Goal: Information Seeking & Learning: Learn about a topic

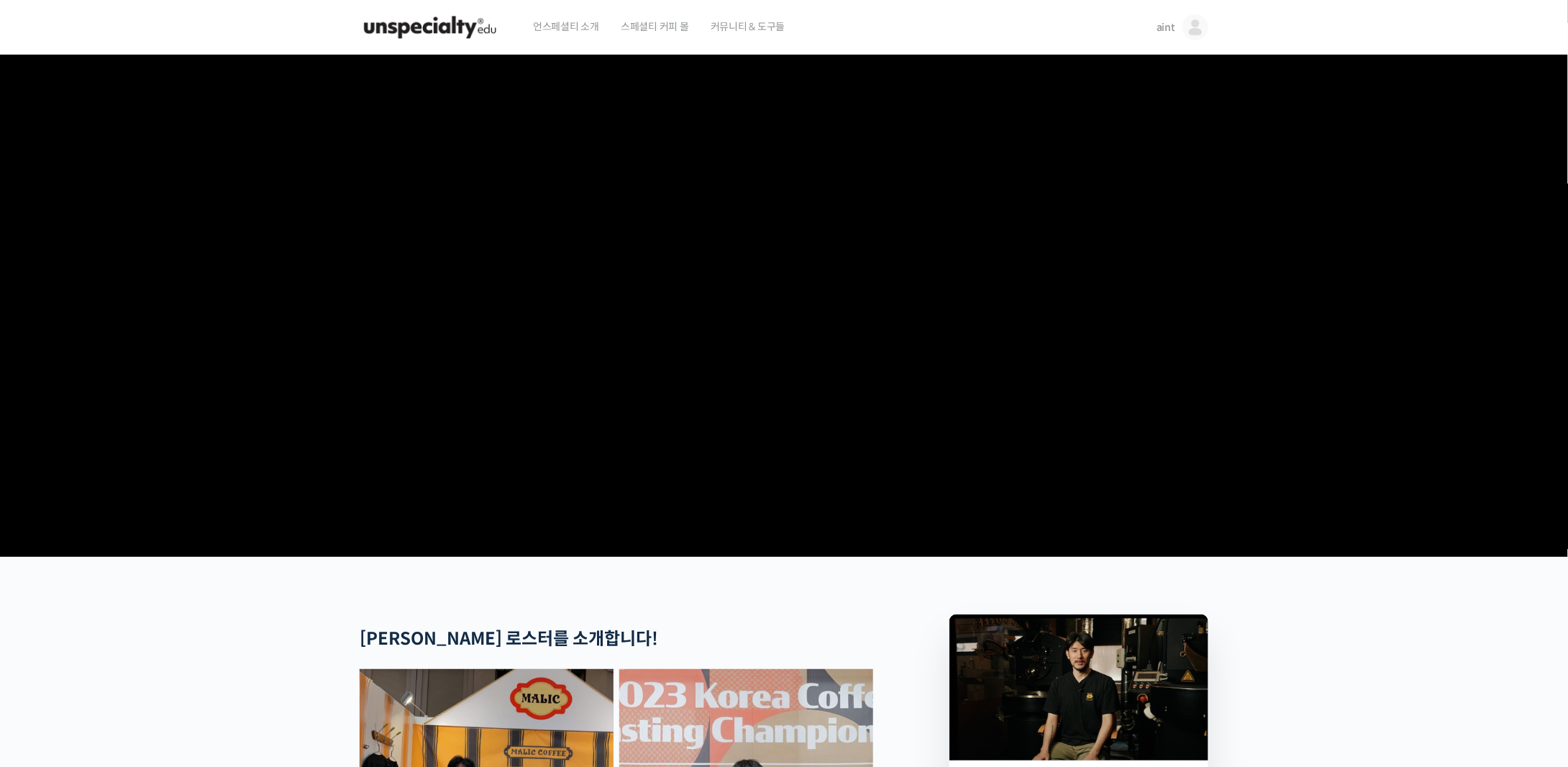
click at [815, 452] on video at bounding box center [784, 303] width 849 height 496
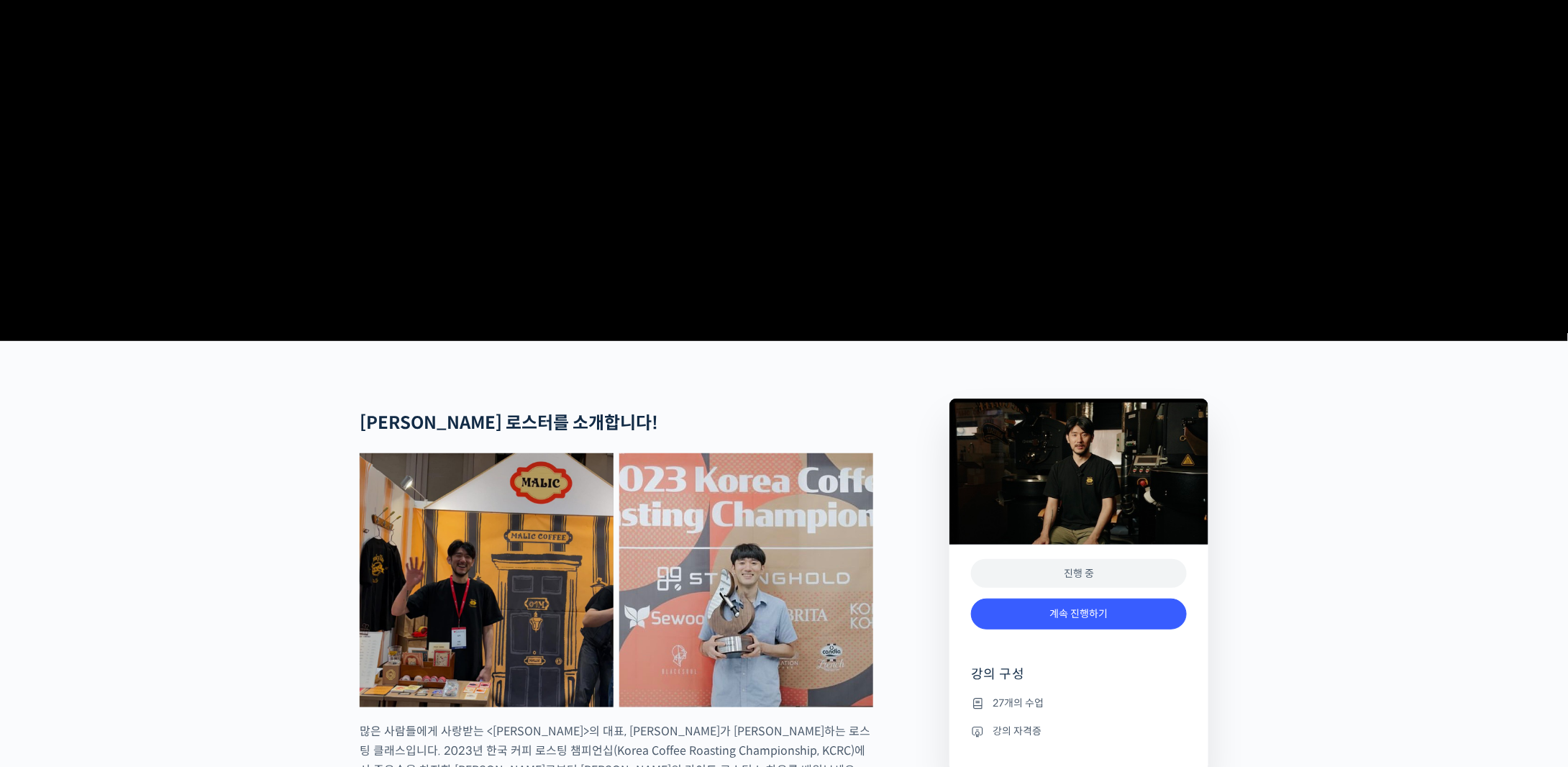
scroll to position [575, 0]
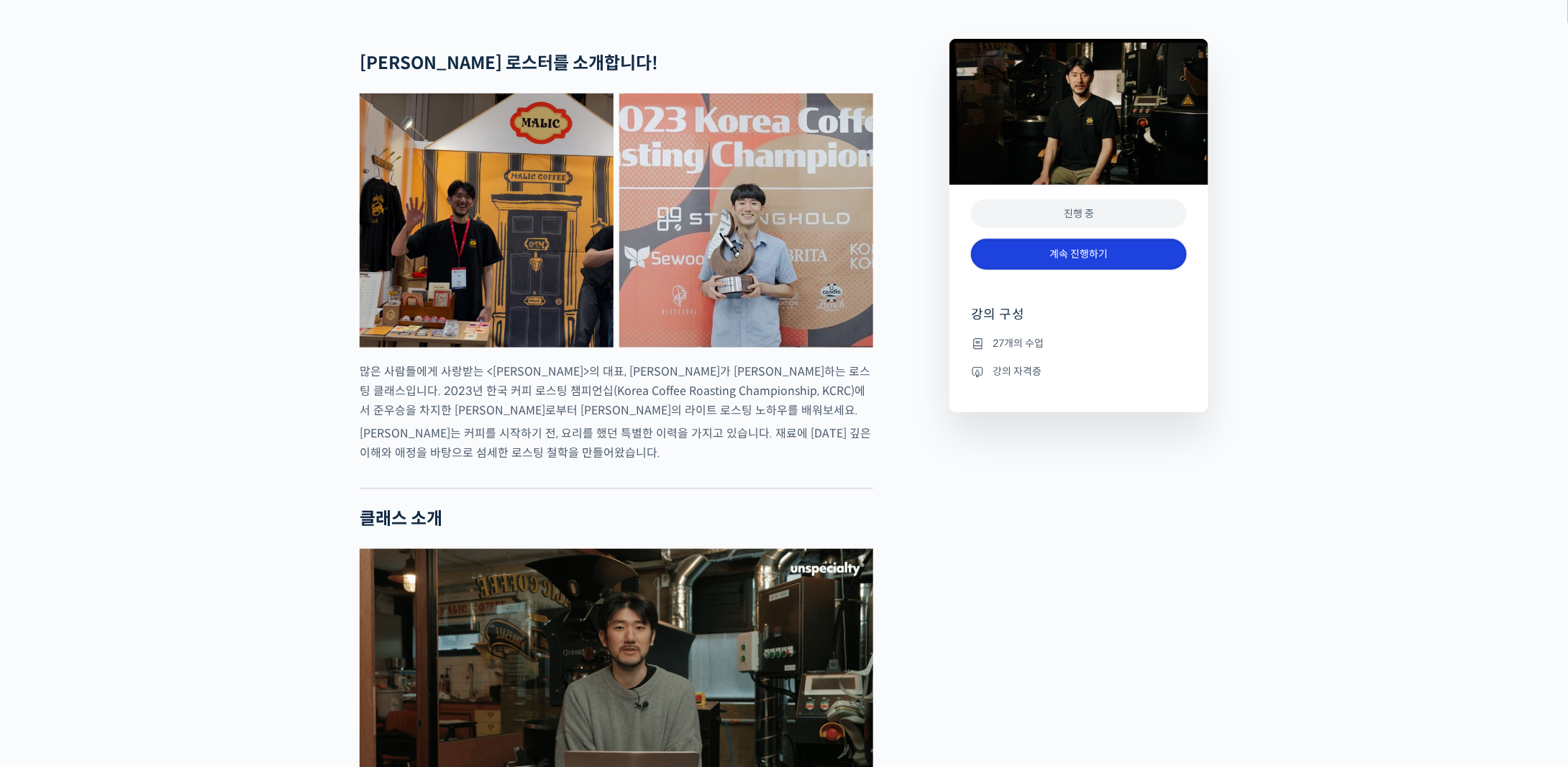
click at [1051, 270] on link "계속 진행하기" at bounding box center [1079, 254] width 216 height 31
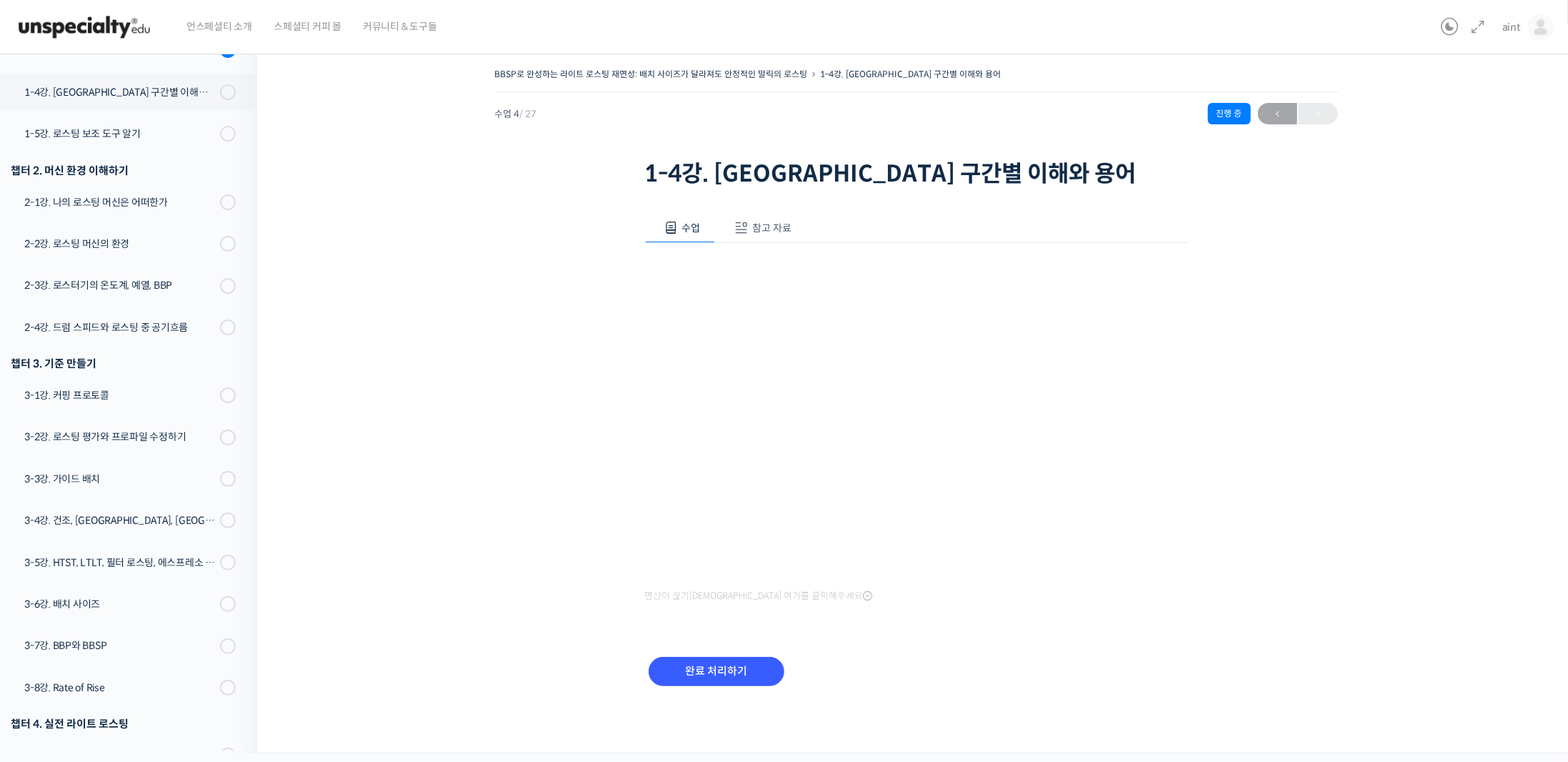
scroll to position [359, 0]
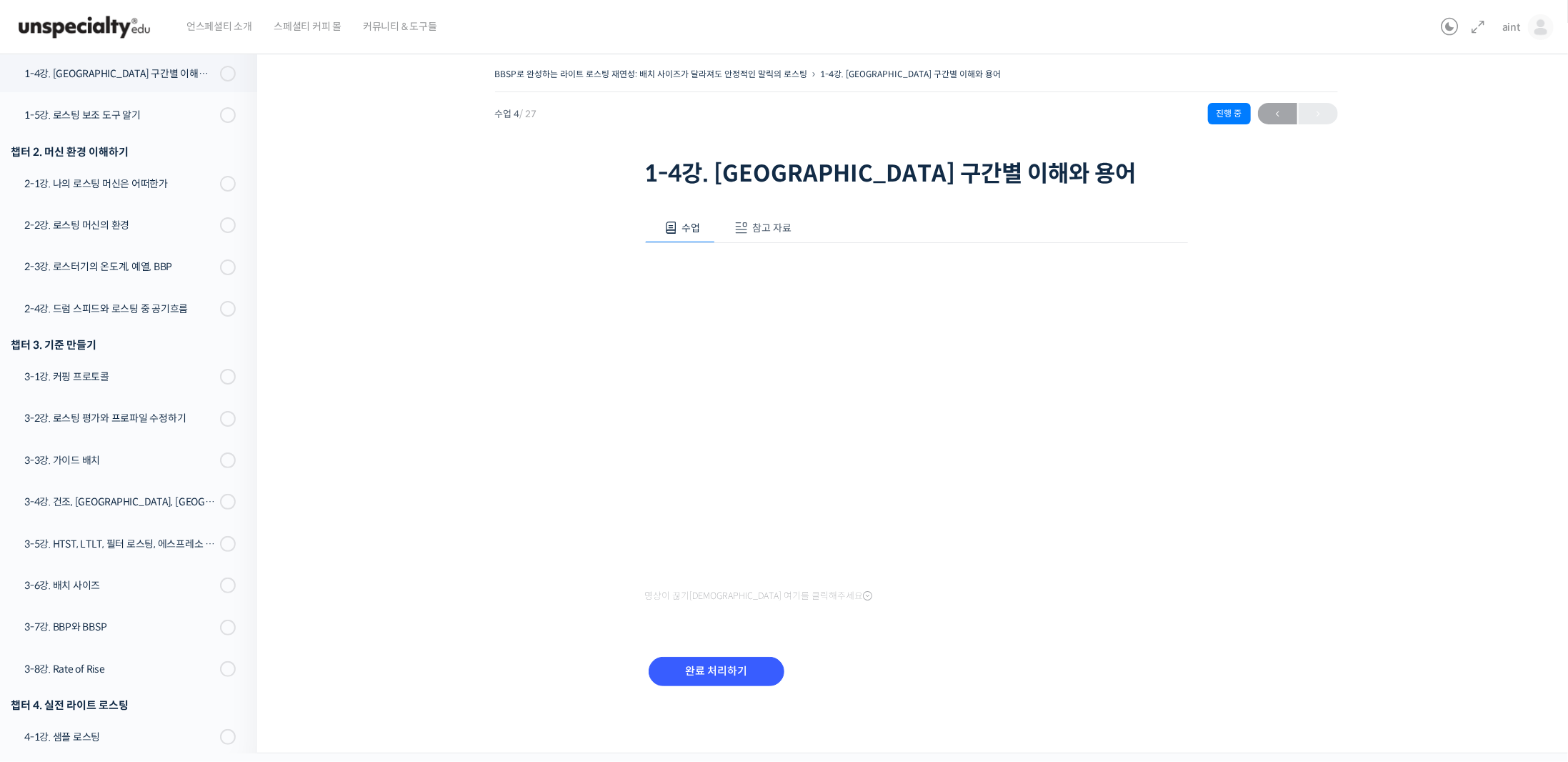
click at [1322, 401] on div "BBSP로 완성하는 라이트 로스팅 재연성: 배치 사이즈가 달라져도 안정적인 말릭의 로스팅 1-4강. 로스팅 구간별 이해와 용어 진행 중 수업 …" at bounding box center [916, 394] width 1175 height 660
click at [727, 663] on input "완료 처리하기" at bounding box center [716, 671] width 136 height 29
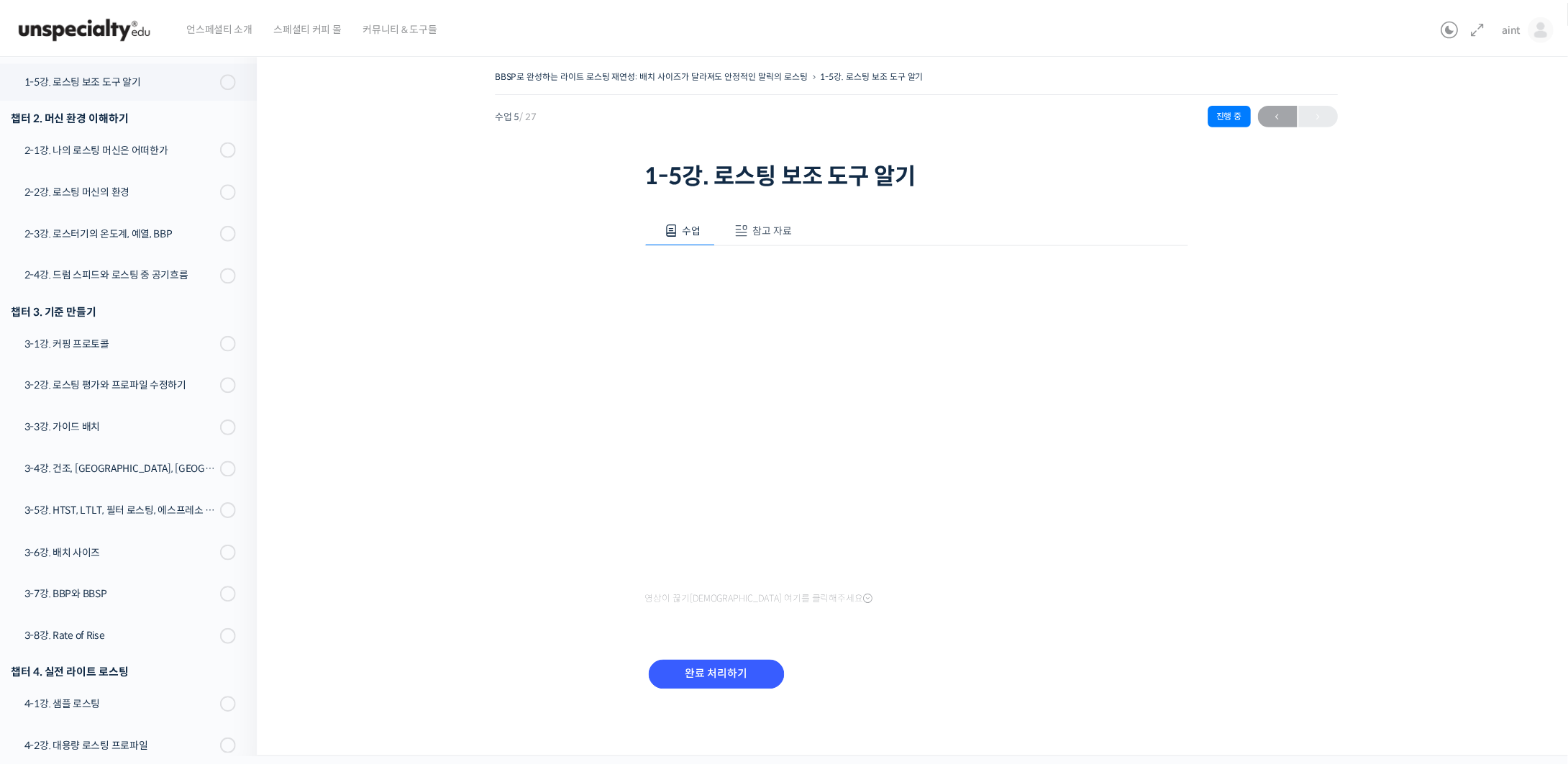
scroll to position [404, 0]
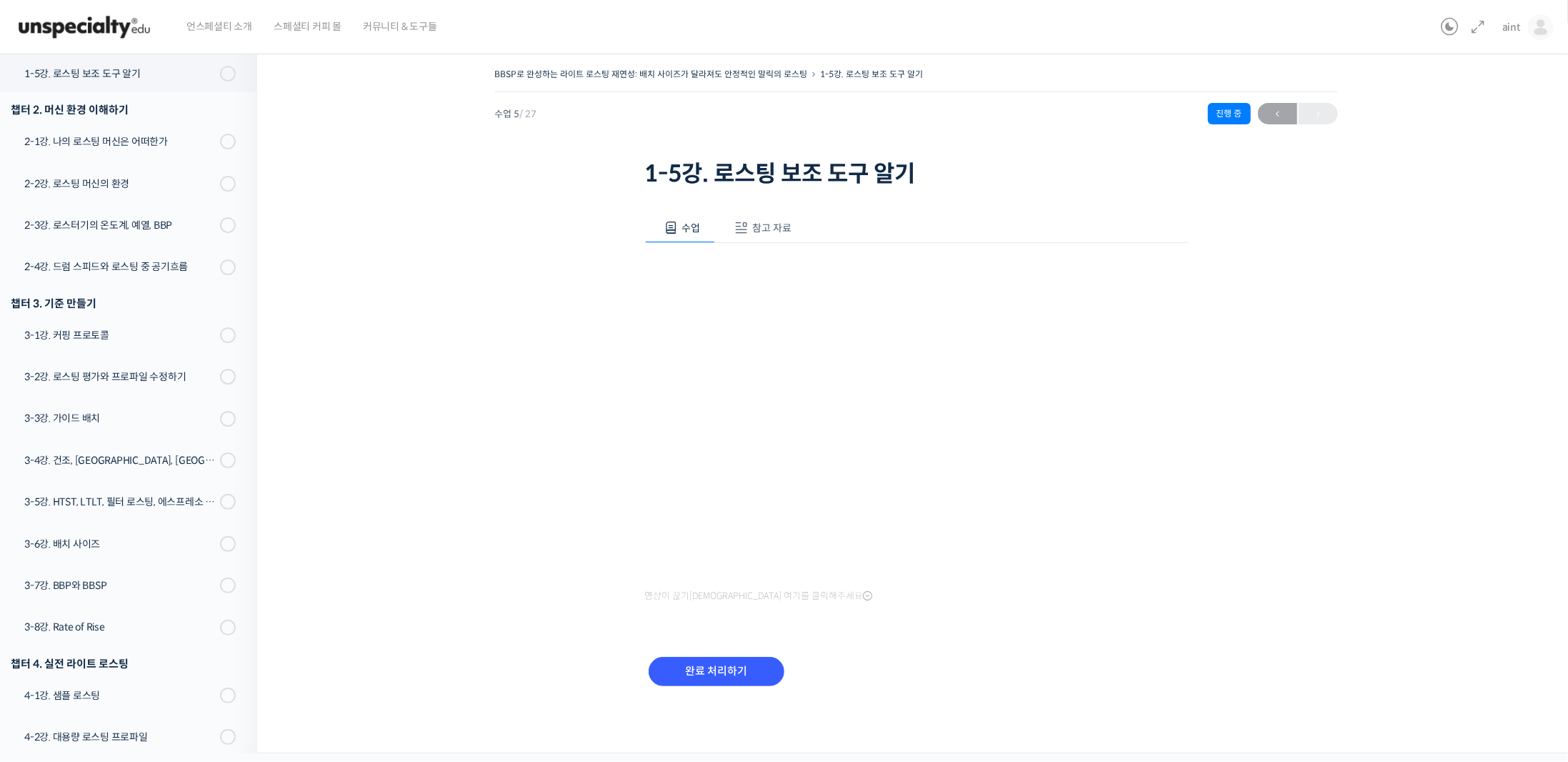
click at [815, 622] on div "수업 참고 자료 영상이 끊기신다면 여기를 클릭해주세요 PPT 수업 자료 (클릭하시면 새 창에서 열립니다) 완료 처리하기" at bounding box center [916, 457] width 543 height 532
click at [863, 596] on icon at bounding box center [868, 596] width 9 height 12
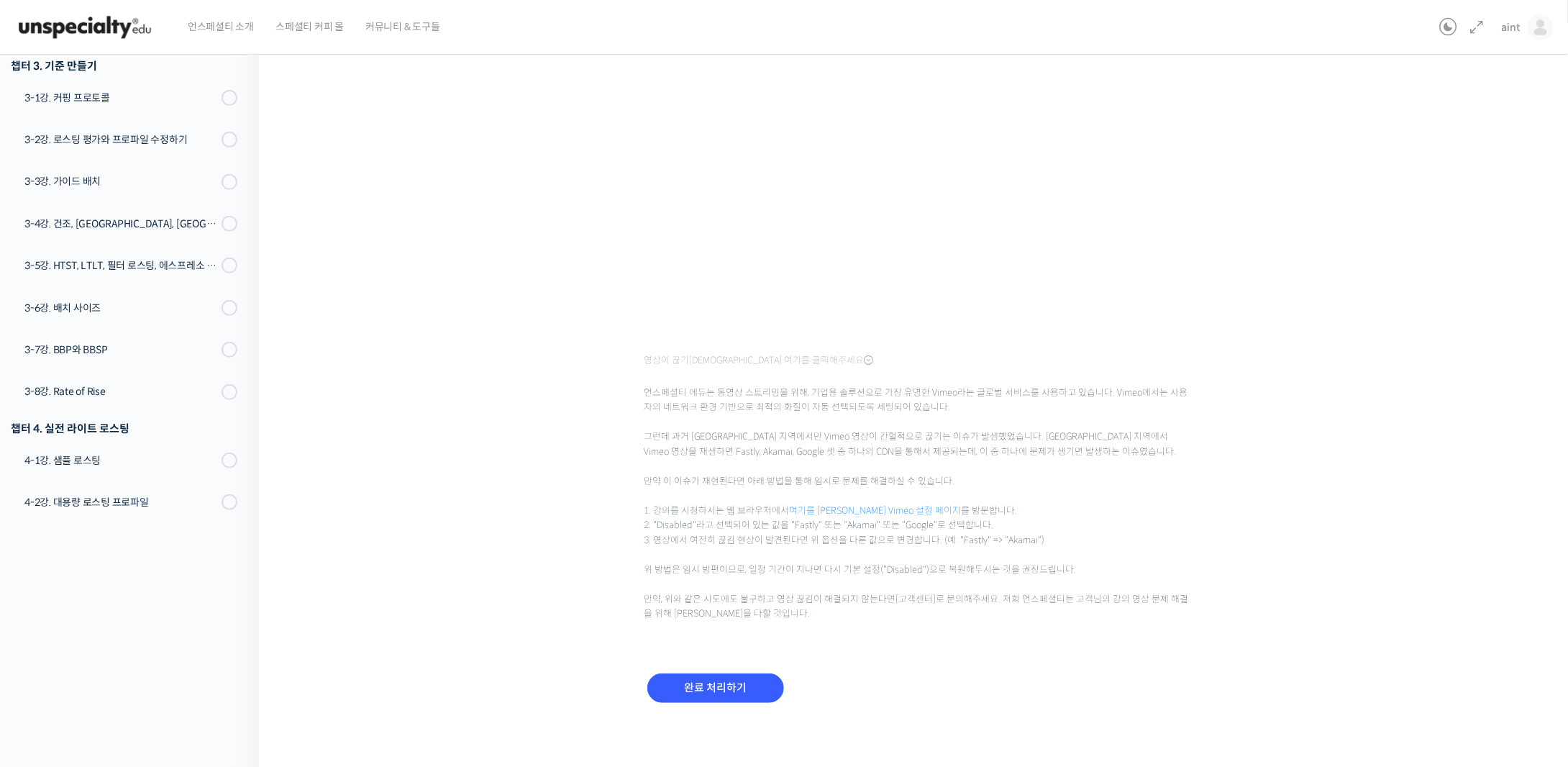
scroll to position [0, 0]
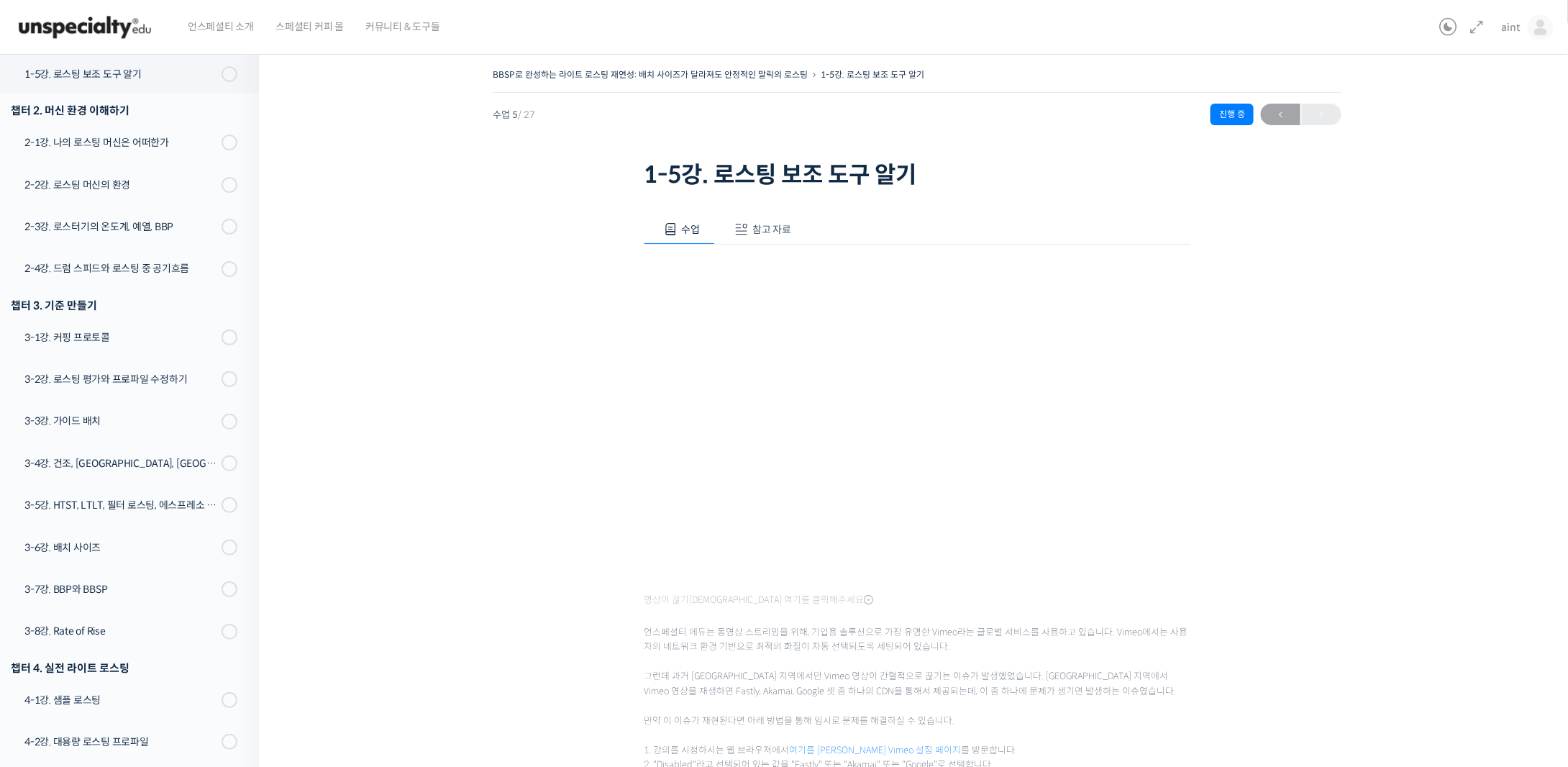
click at [755, 231] on span "참고 자료" at bounding box center [772, 229] width 39 height 13
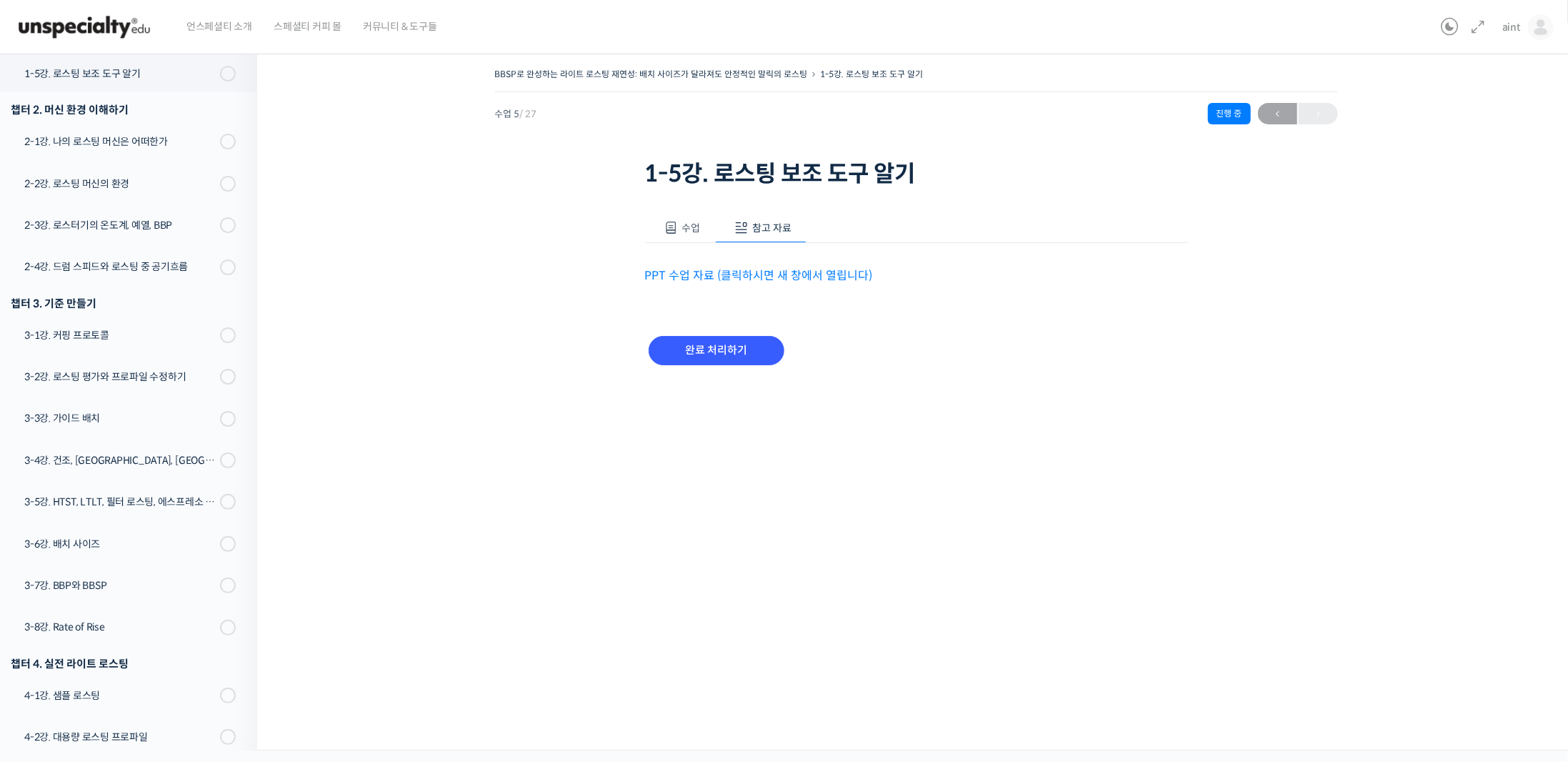
click at [785, 275] on link "PPT 수업 자료 (클릭하시면 새 창에서 열립니다)" at bounding box center [759, 276] width 228 height 15
click at [686, 232] on span "수업" at bounding box center [691, 228] width 19 height 13
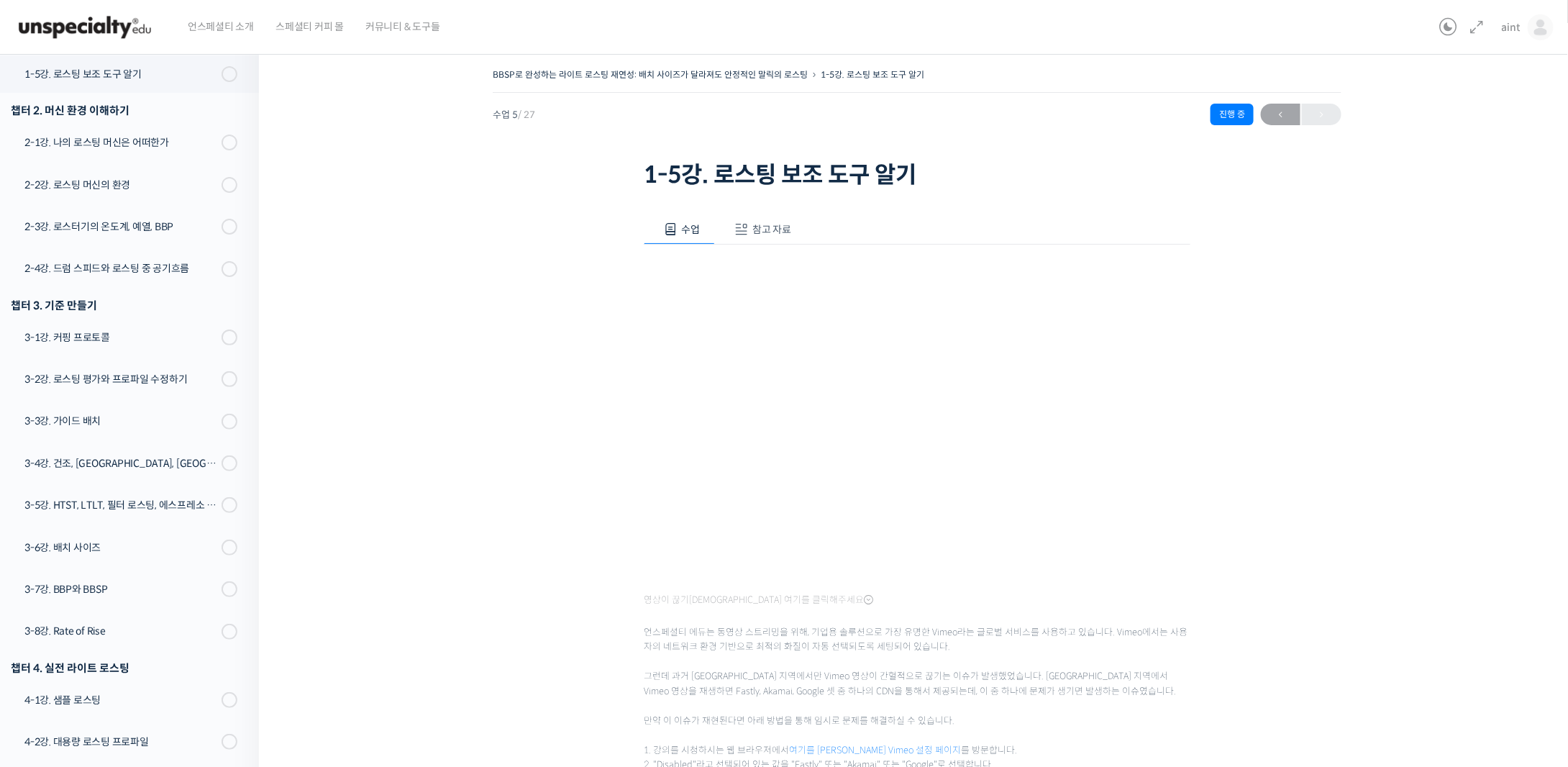
scroll to position [239, 0]
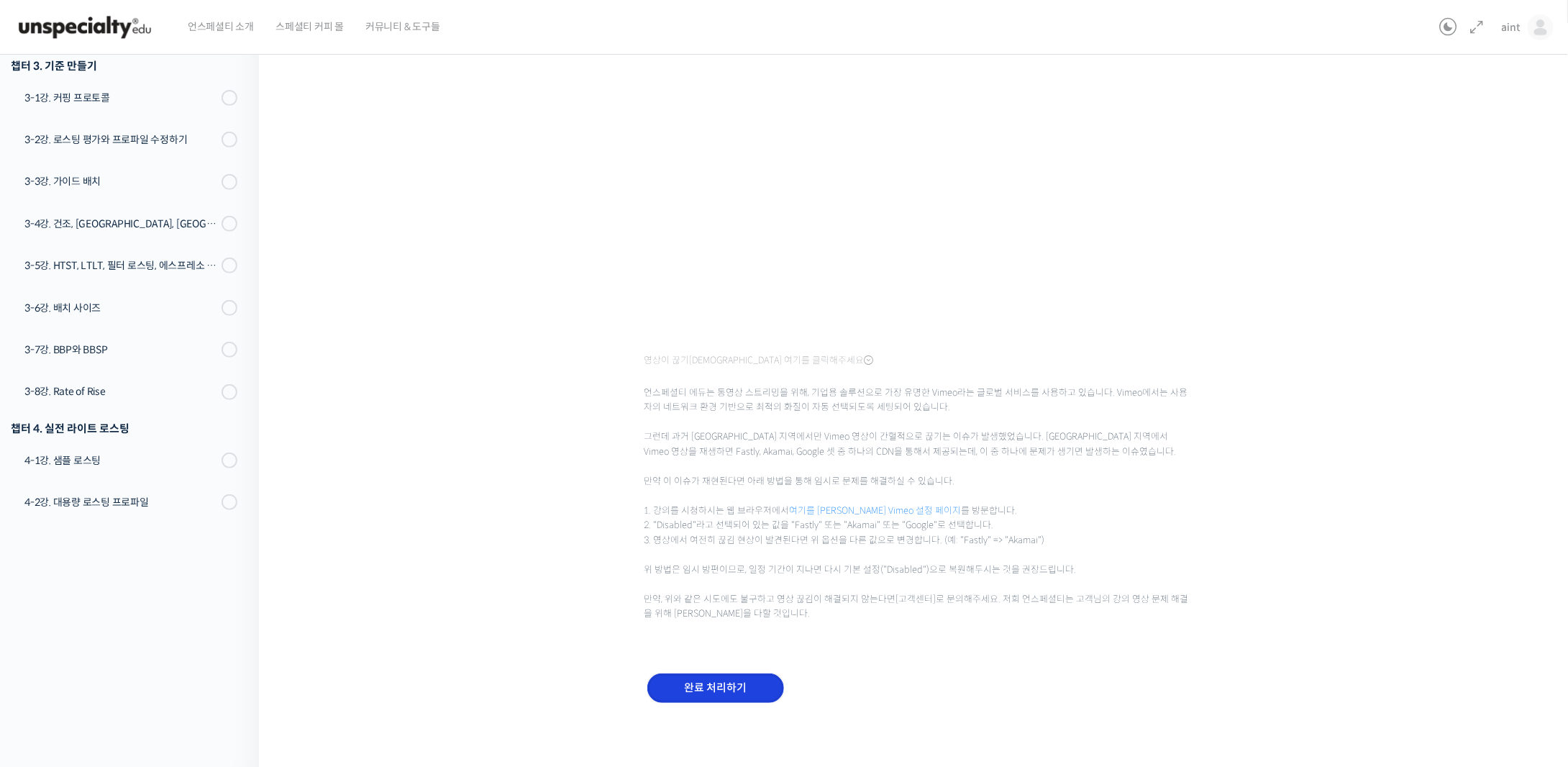
click at [712, 677] on input "완료 처리하기" at bounding box center [715, 687] width 137 height 29
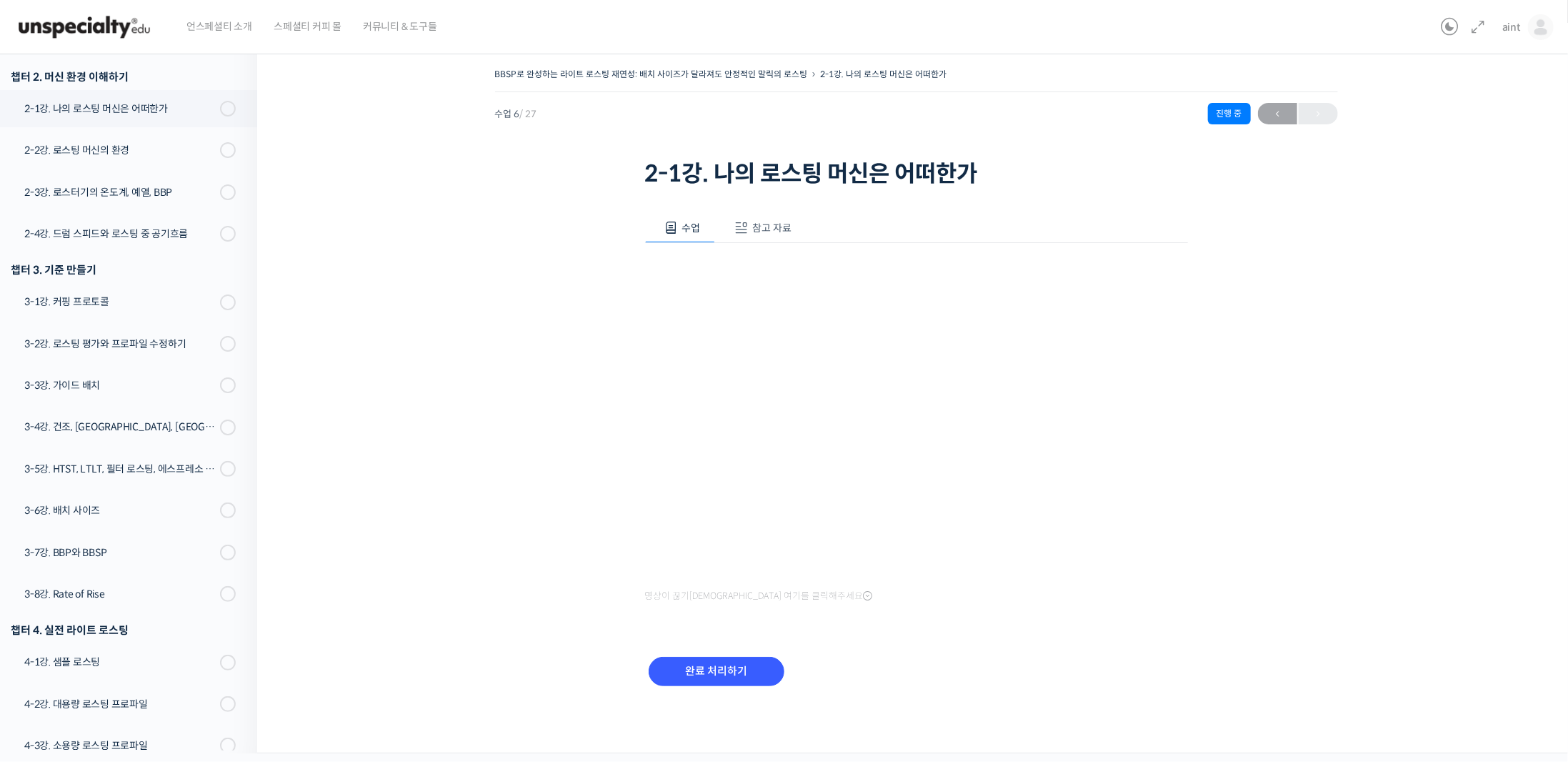
scroll to position [444, 0]
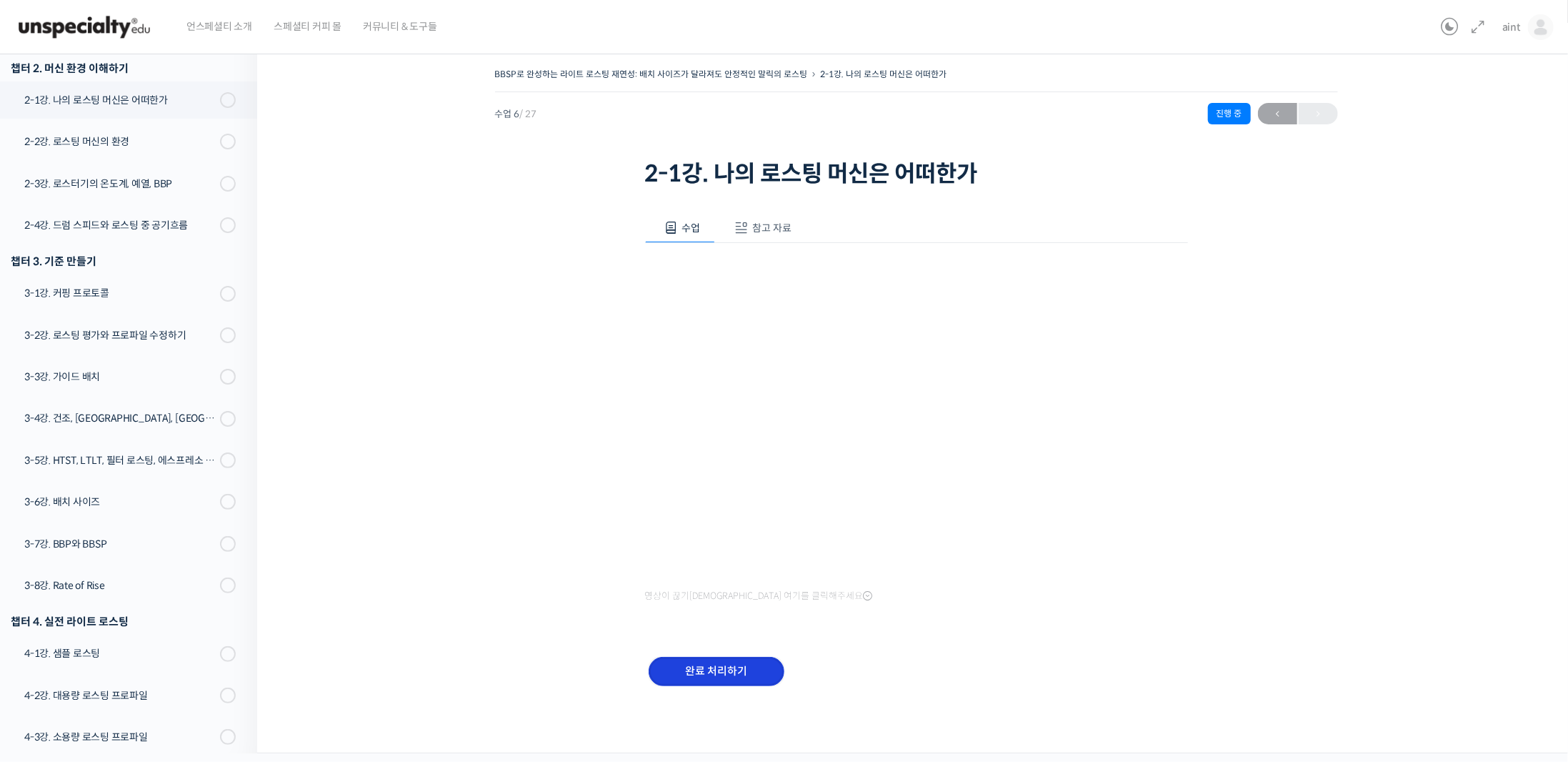
click at [723, 680] on input "완료 처리하기" at bounding box center [716, 671] width 136 height 29
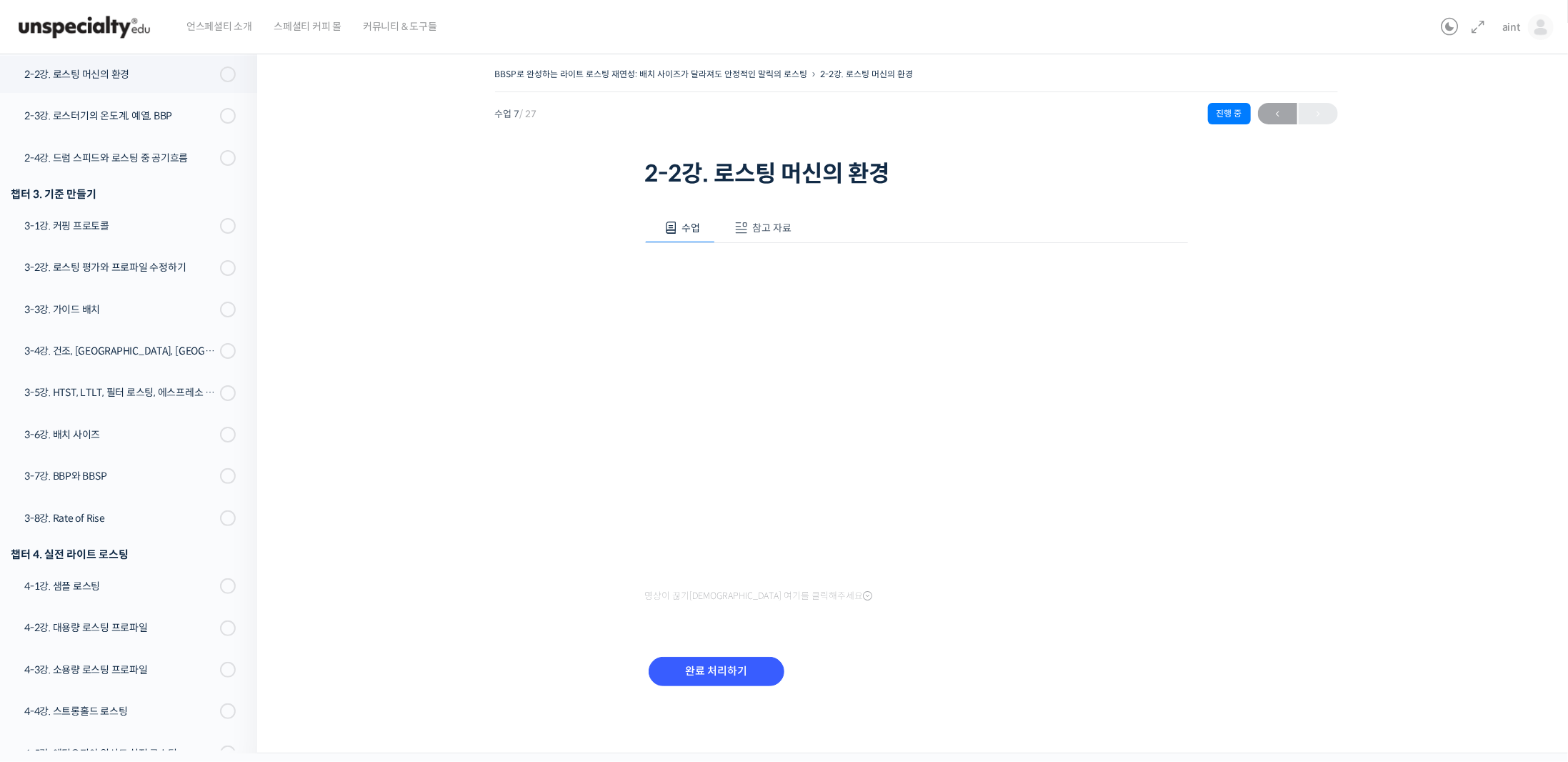
scroll to position [513, 0]
click at [721, 673] on input "완료 처리하기" at bounding box center [716, 671] width 136 height 29
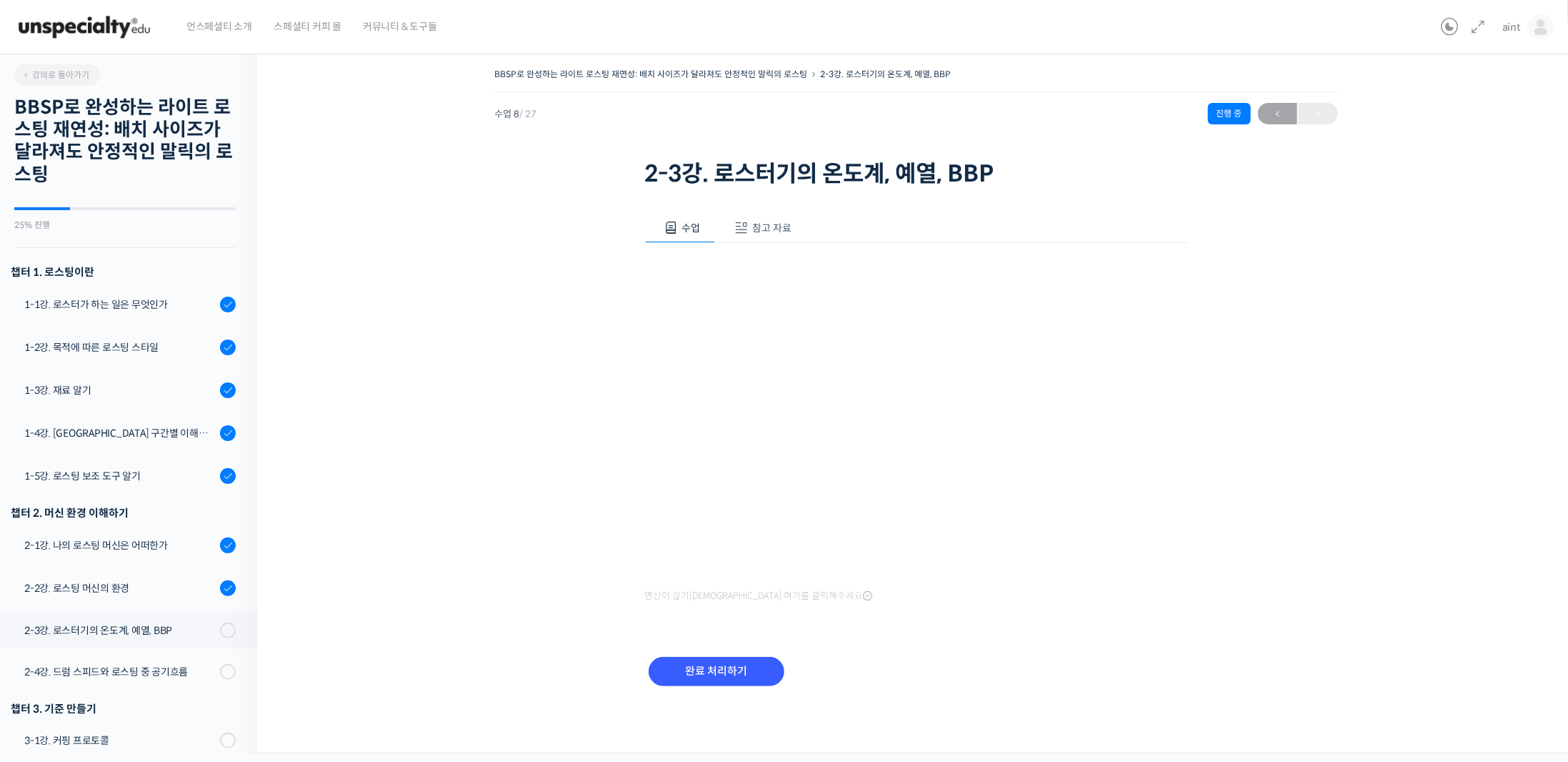
scroll to position [556, 0]
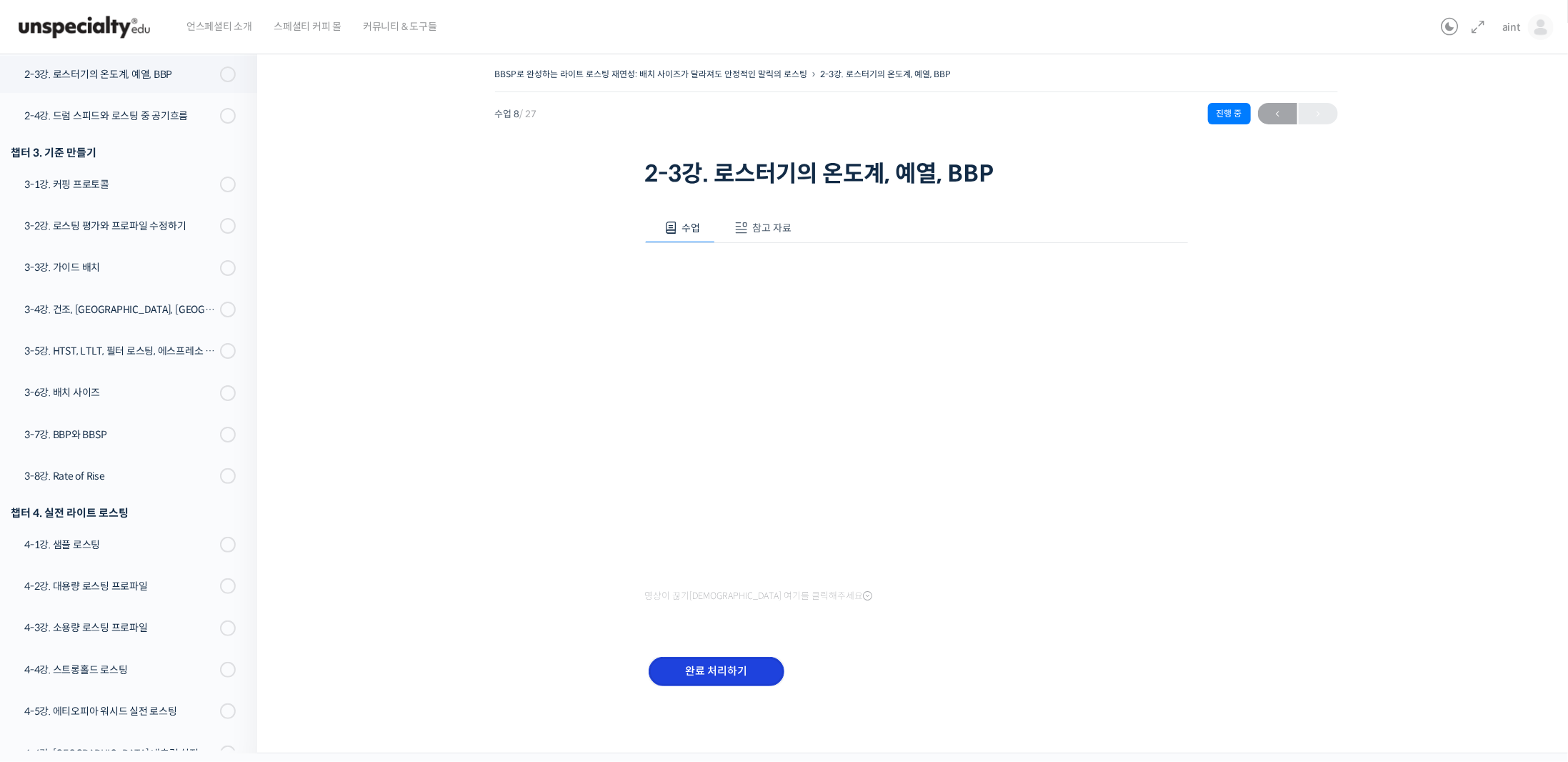
click at [757, 662] on input "완료 처리하기" at bounding box center [716, 671] width 136 height 29
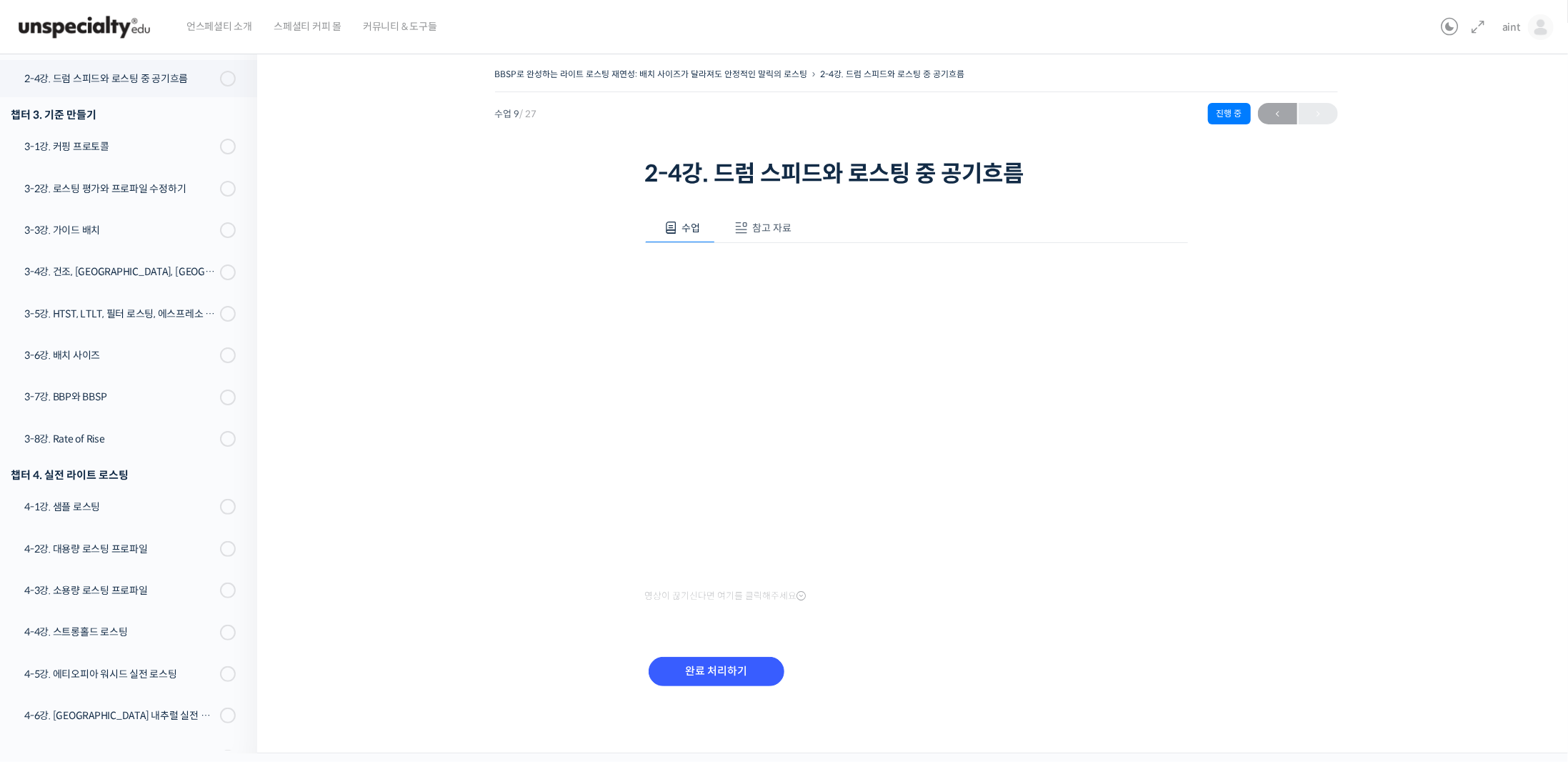
scroll to position [599, 0]
click at [723, 653] on div "완료 처리하기" at bounding box center [716, 683] width 143 height 59
click at [729, 676] on input "완료 처리하기" at bounding box center [716, 671] width 136 height 29
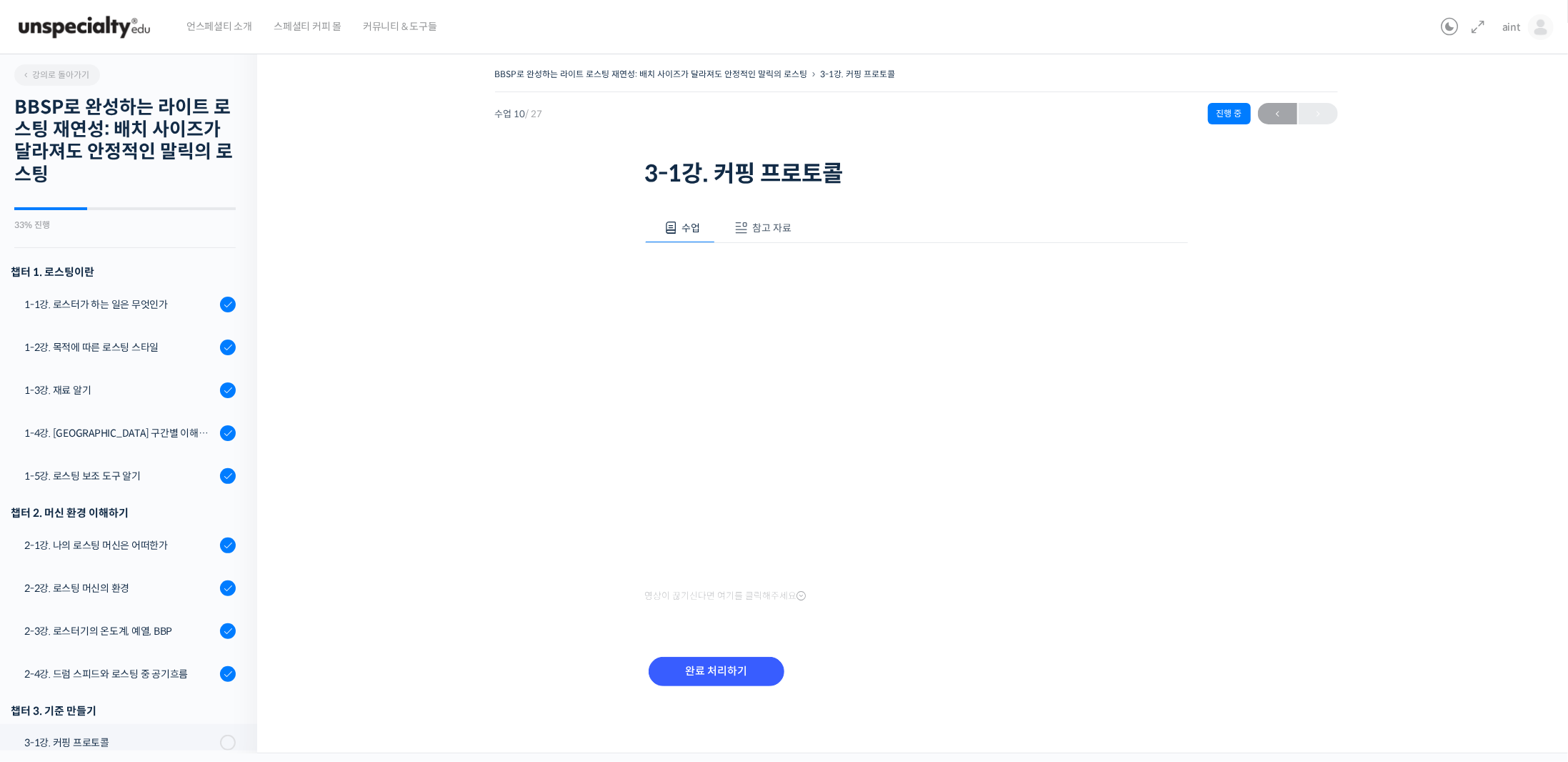
scroll to position [642, 0]
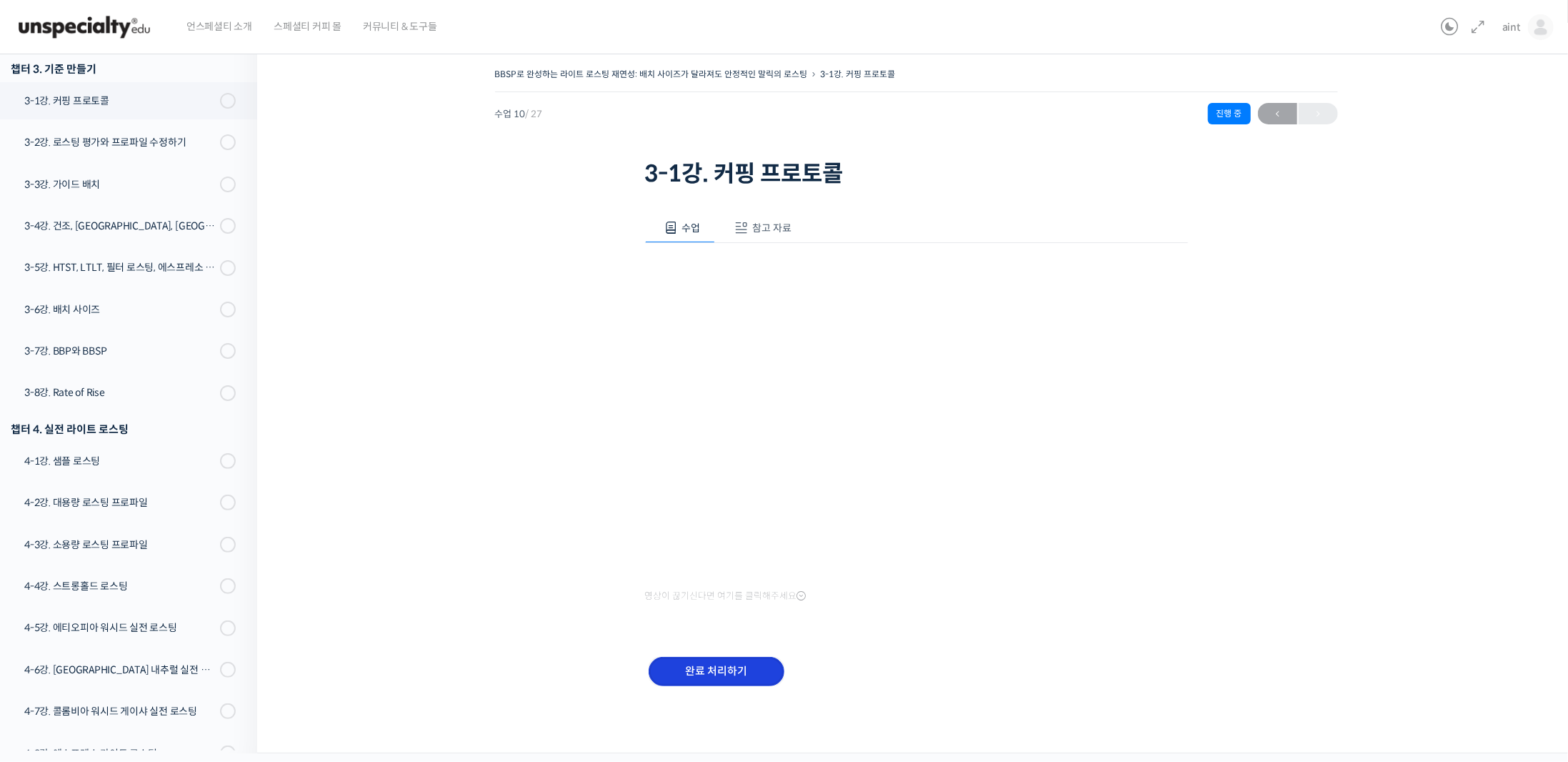
drag, startPoint x: 920, startPoint y: 223, endPoint x: 768, endPoint y: 671, distance: 473.1
click at [768, 671] on input "완료 처리하기" at bounding box center [716, 671] width 136 height 29
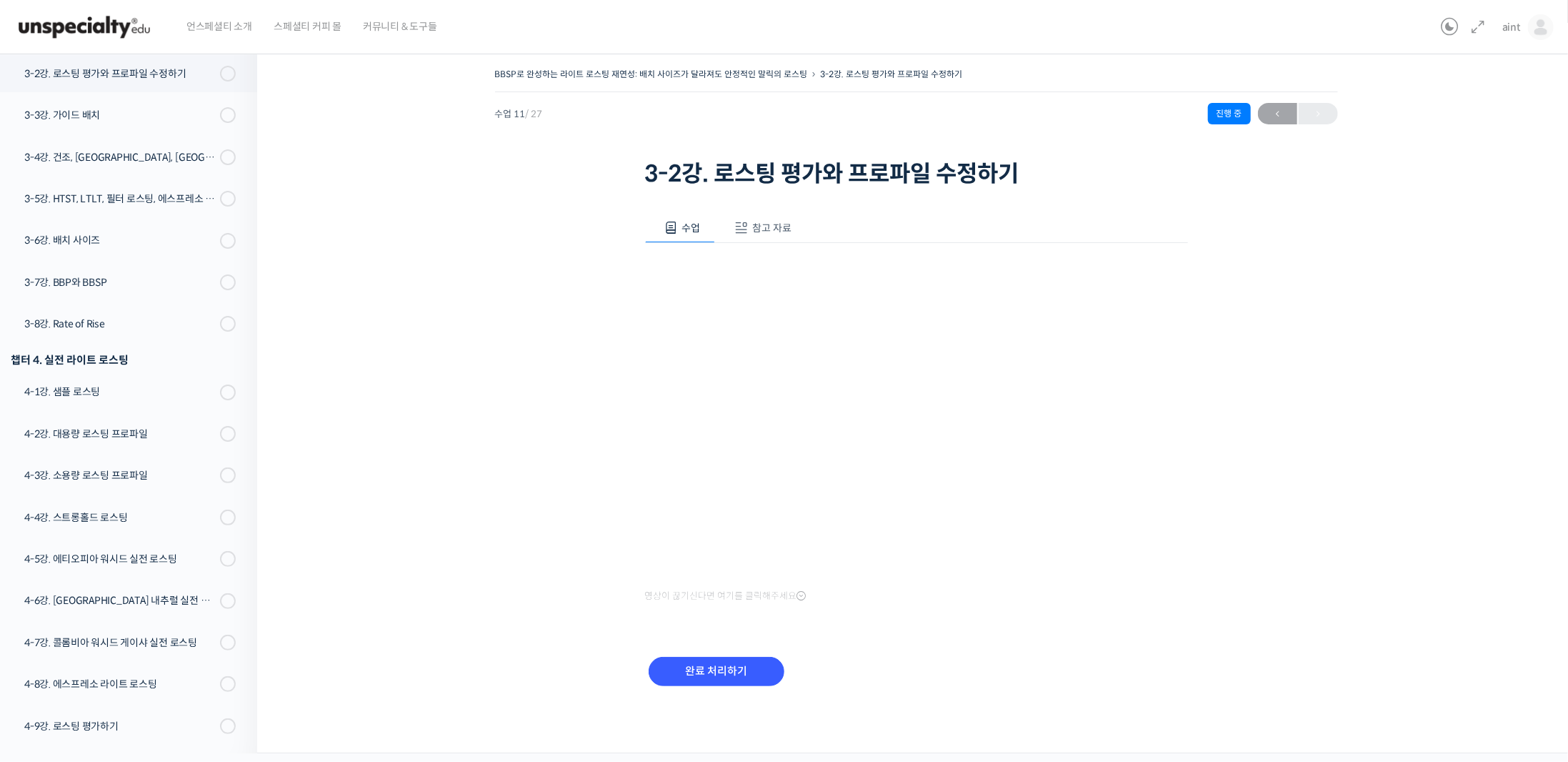
scroll to position [663, 0]
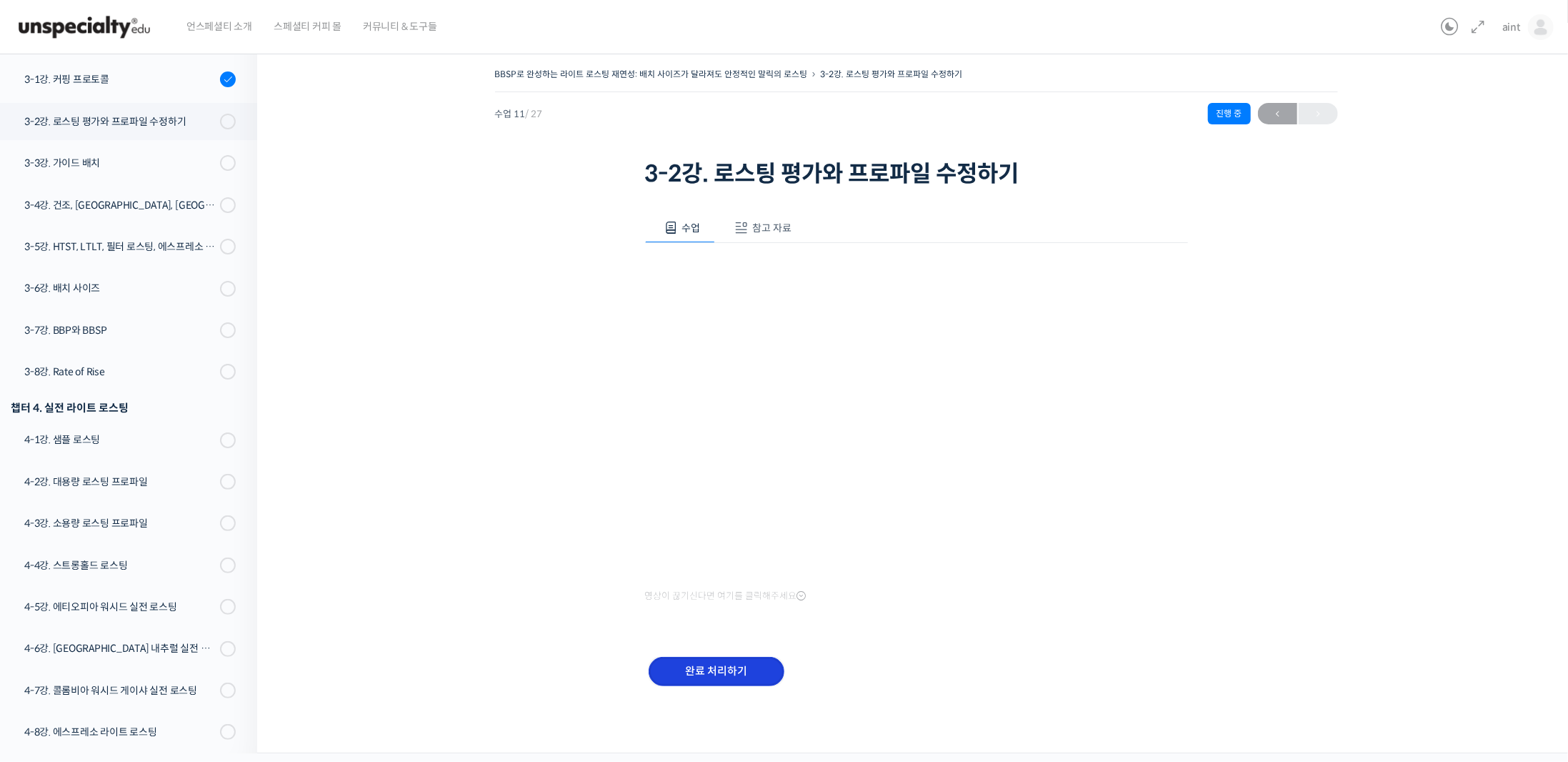
click at [727, 658] on input "완료 처리하기" at bounding box center [716, 671] width 136 height 29
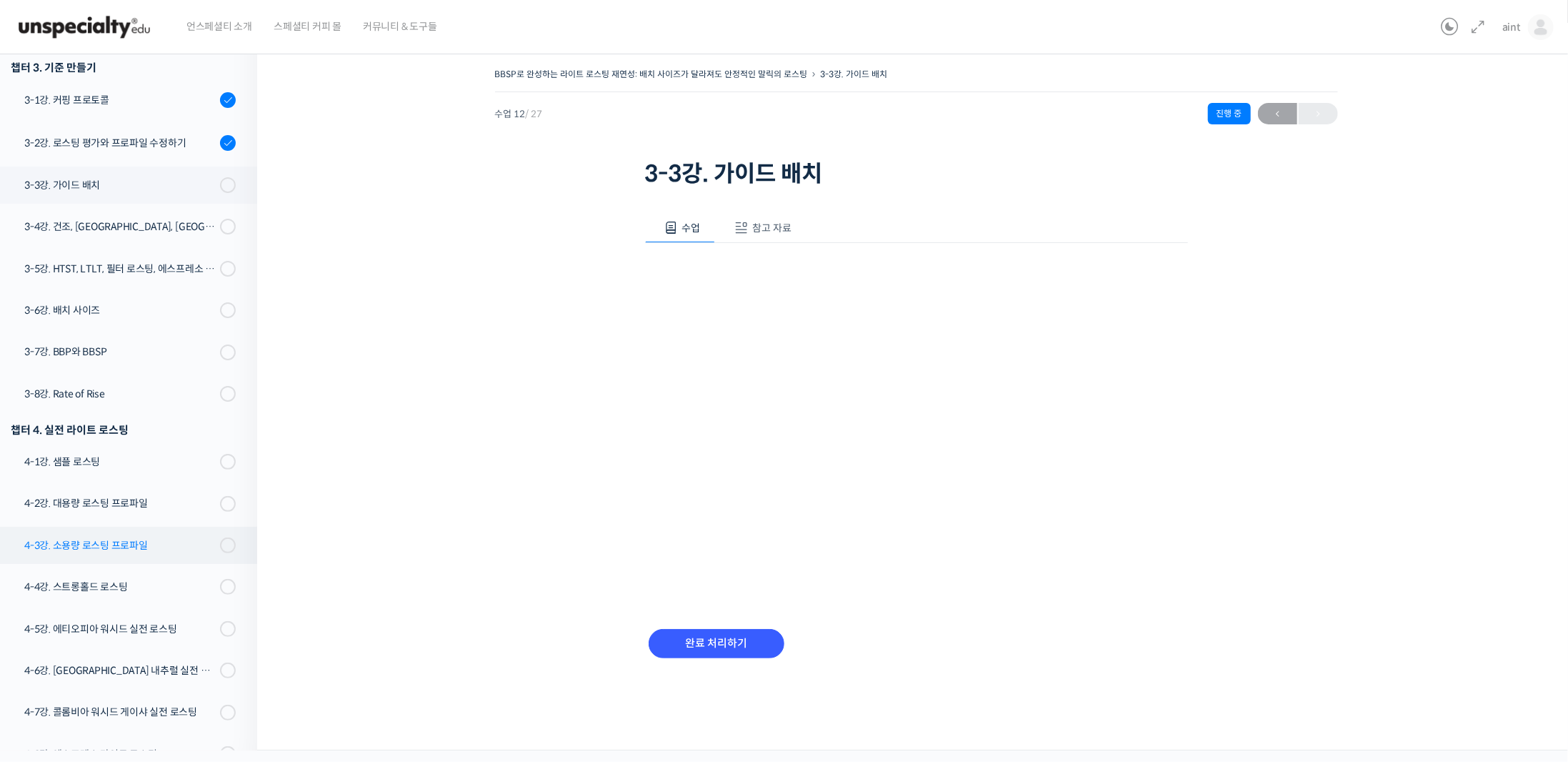
scroll to position [786, 0]
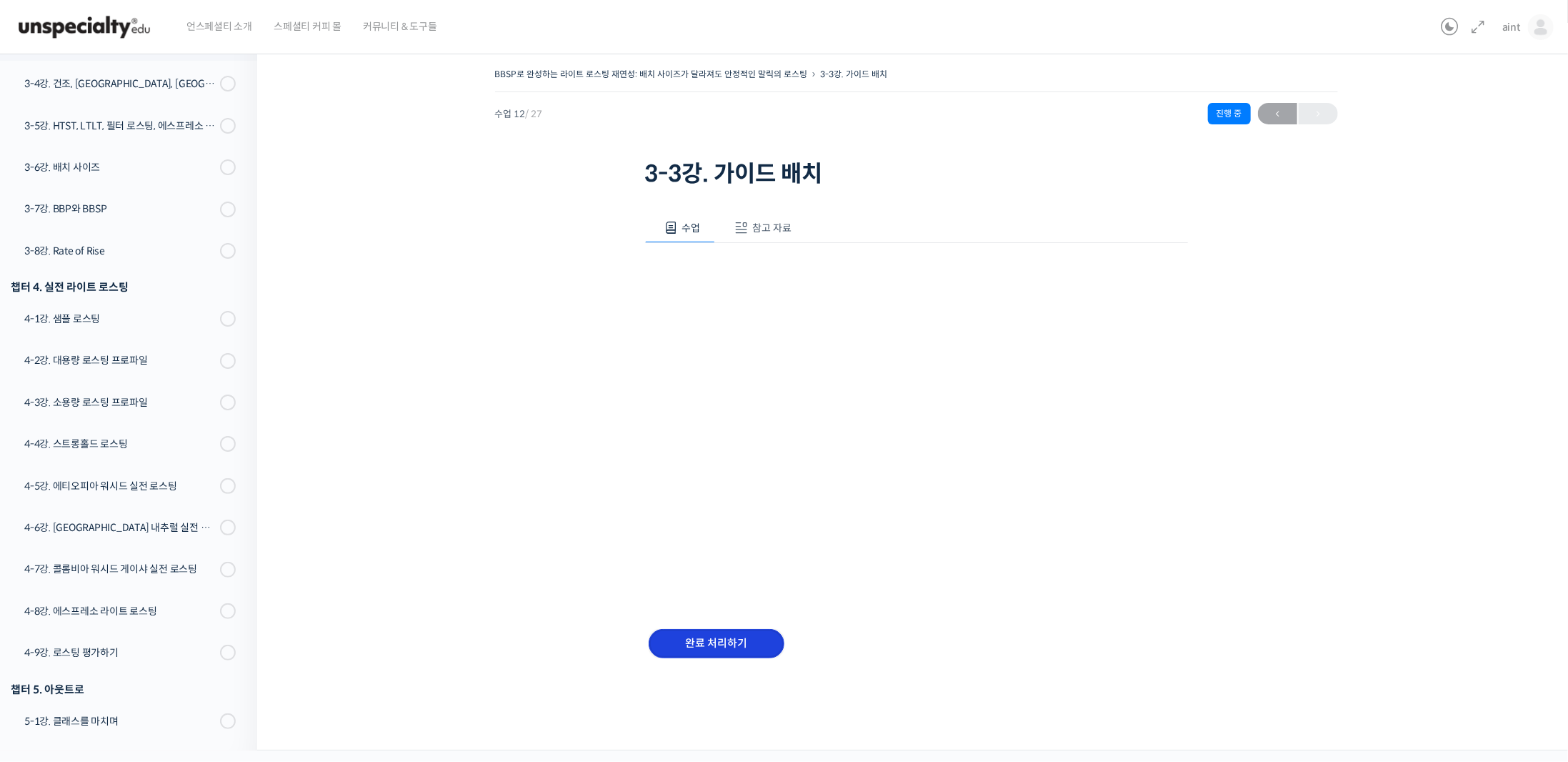
click at [722, 641] on input "완료 처리하기" at bounding box center [716, 643] width 136 height 29
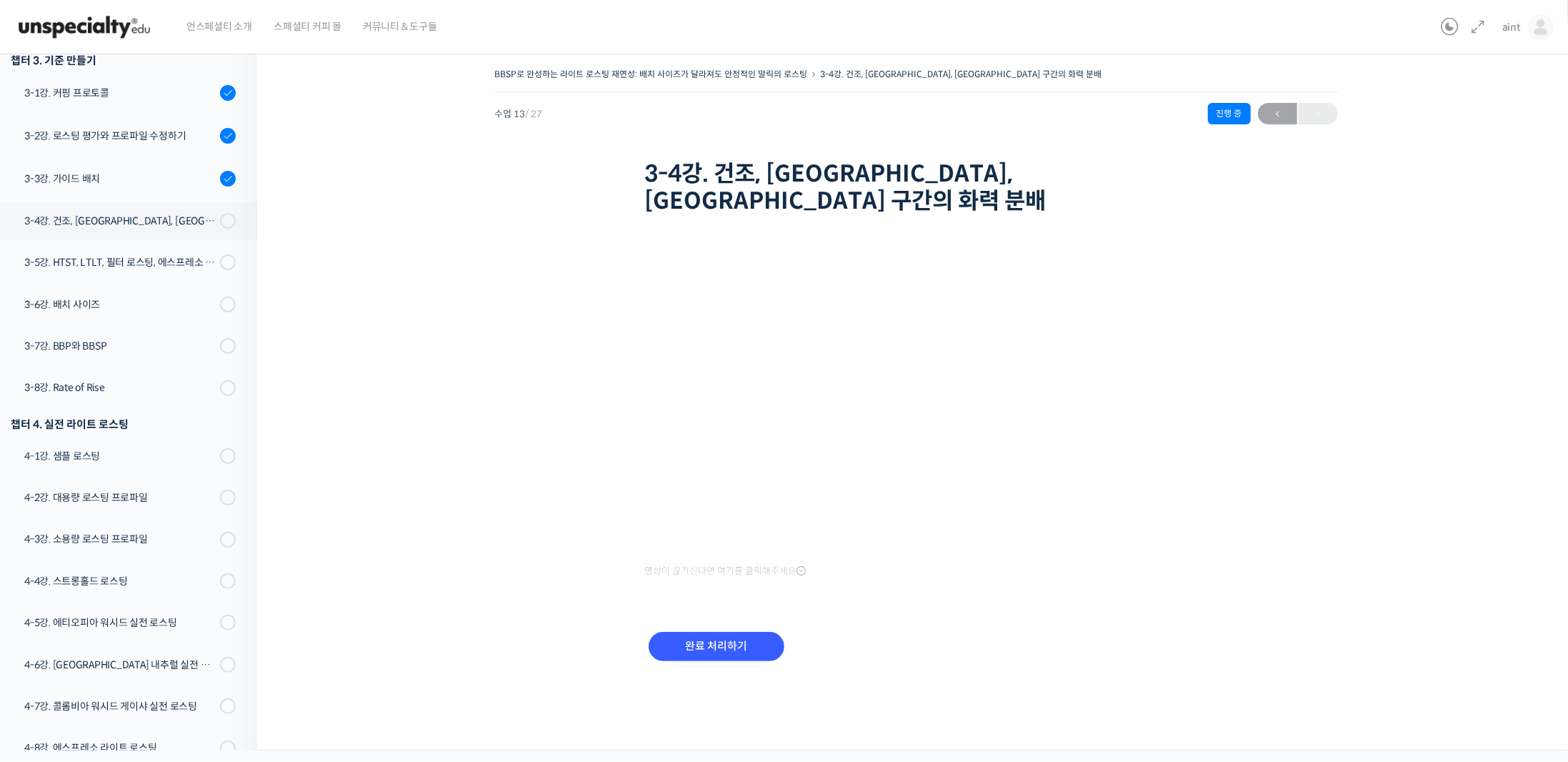
scroll to position [787, 0]
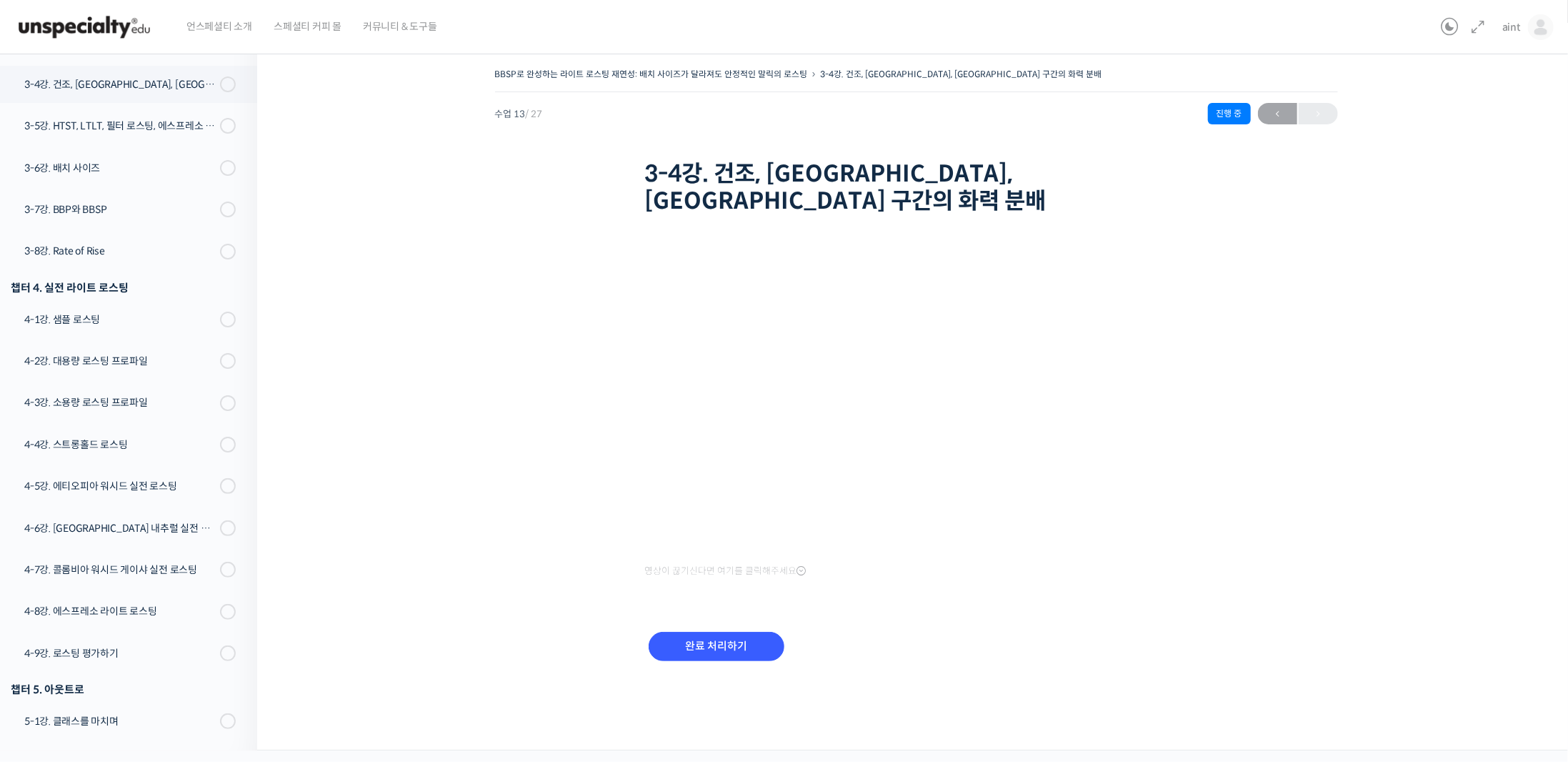
click at [544, 515] on div "BBSP로 완성하는 라이트 로스팅 재연성: 배치 사이즈가 달라져도 안정적인 말릭의 로스팅 3-4강. 건조, [GEOGRAPHIC_DATA], …" at bounding box center [916, 381] width 1175 height 634
